Goal: Information Seeking & Learning: Check status

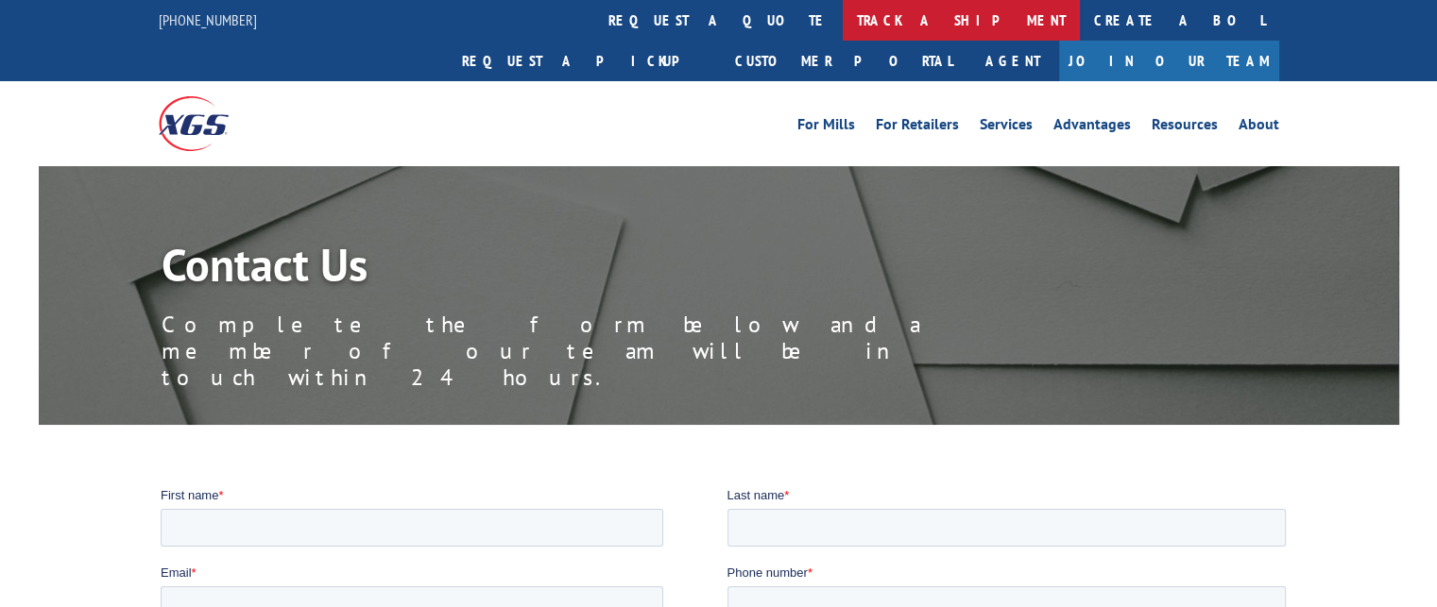
click at [843, 19] on link "track a shipment" at bounding box center [961, 20] width 237 height 41
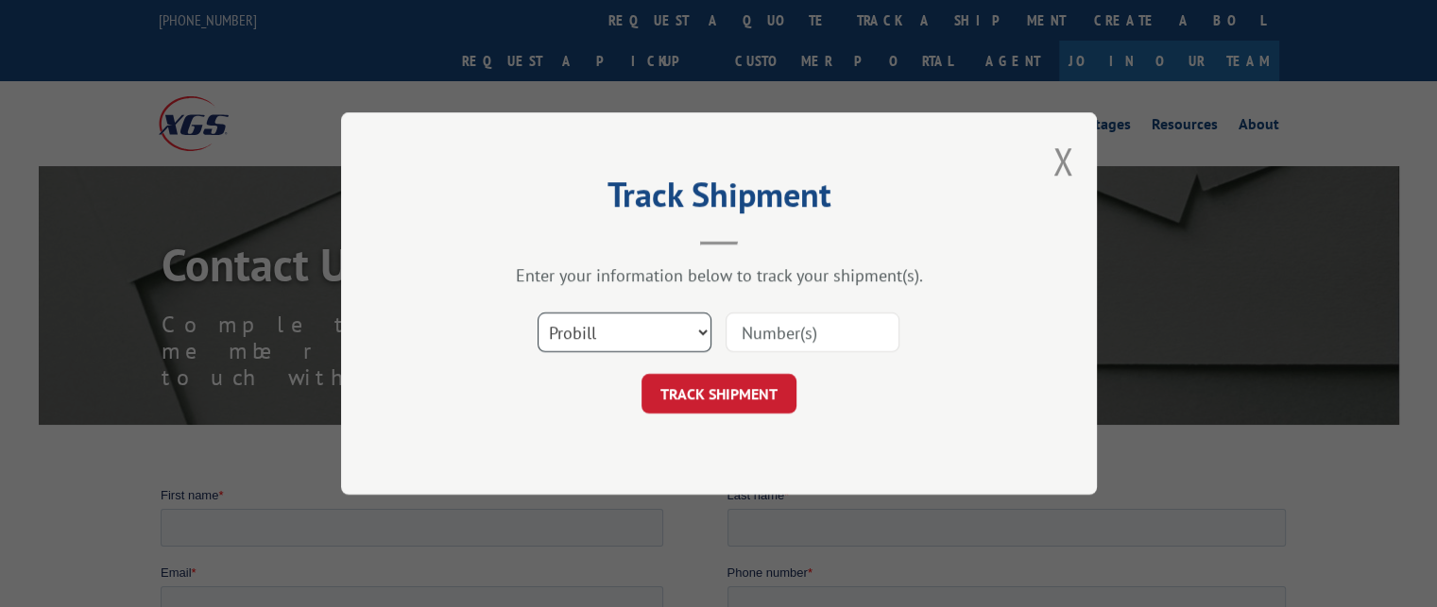
click at [627, 333] on select "Select category... Probill BOL PO" at bounding box center [624, 333] width 174 height 40
select select "bol"
click at [537, 313] on select "Select category... Probill BOL PO" at bounding box center [624, 333] width 174 height 40
click at [765, 328] on input at bounding box center [812, 333] width 174 height 40
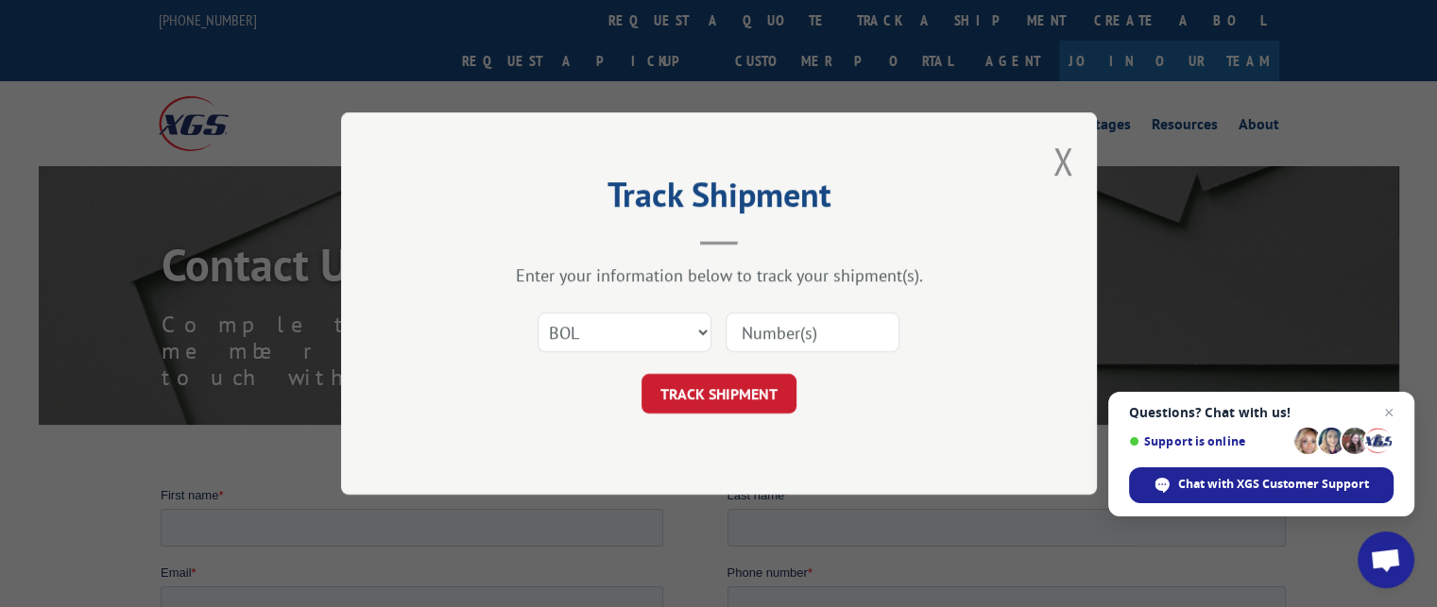
click at [888, 322] on input at bounding box center [812, 333] width 174 height 40
type input "2839245"
click at [737, 399] on button "TRACK SHIPMENT" at bounding box center [718, 394] width 155 height 40
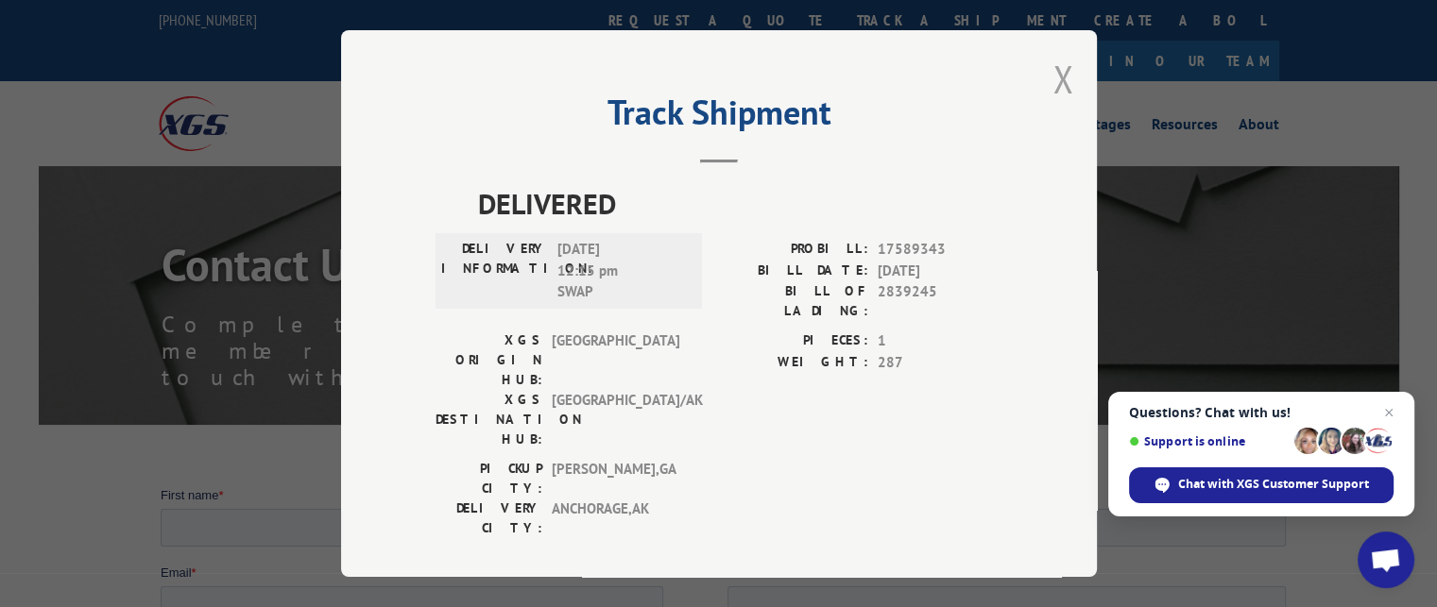
click at [1063, 70] on button "Close modal" at bounding box center [1062, 79] width 21 height 50
